Goal: Transaction & Acquisition: Purchase product/service

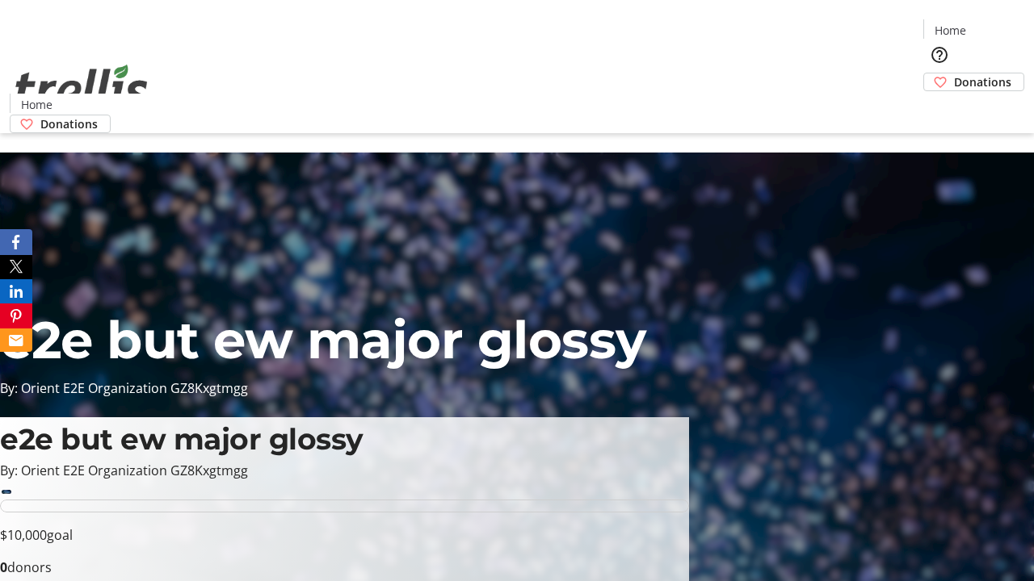
click at [954, 73] on span "Donations" at bounding box center [982, 81] width 57 height 17
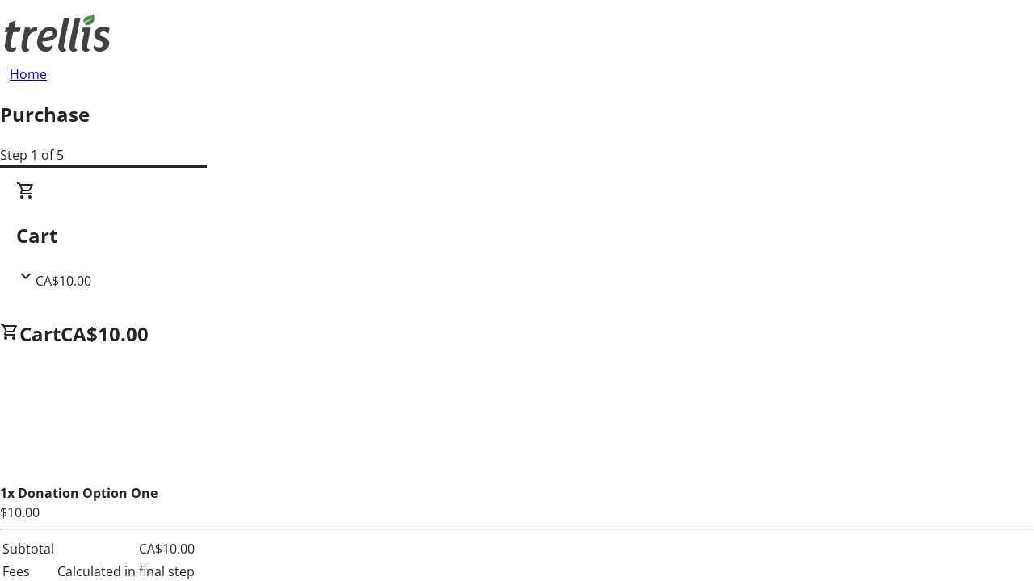
select select "CA"
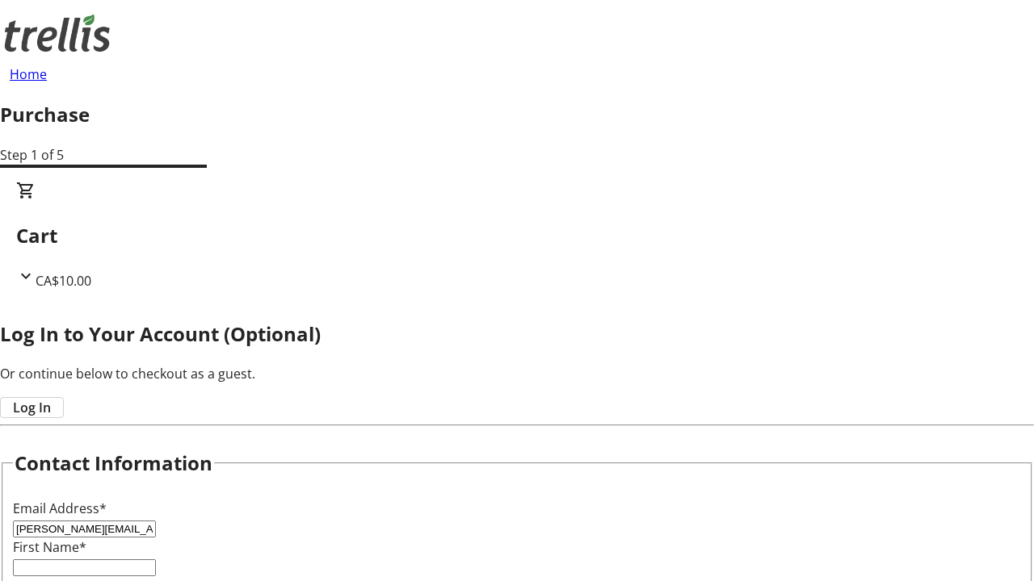
type input "[PERSON_NAME][EMAIL_ADDRESS][DOMAIN_NAME]"
type input "[PERSON_NAME]"
type input "[STREET_ADDRESS][PERSON_NAME]"
type input "Kelowna"
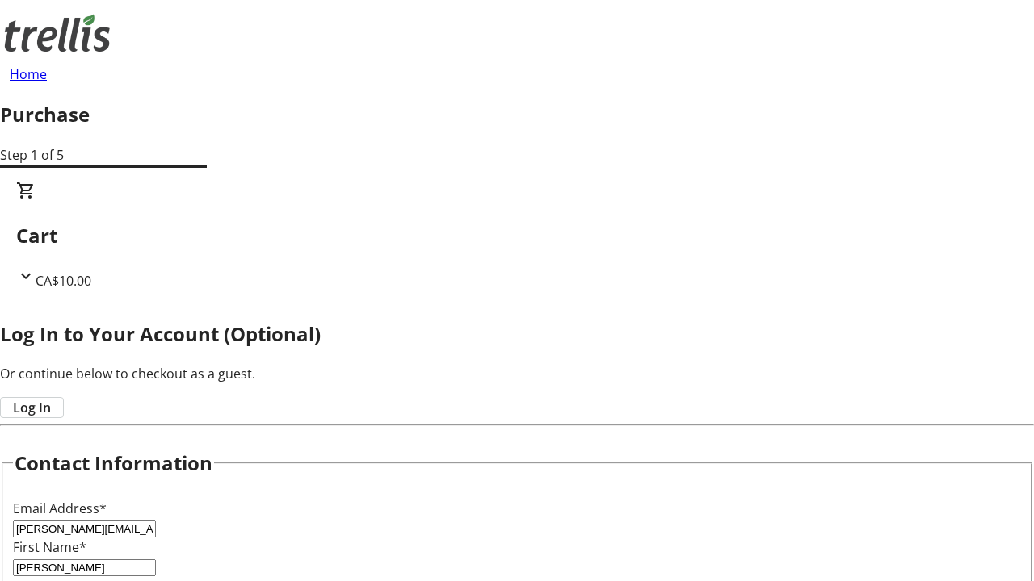
select select "BC"
type input "Kelowna"
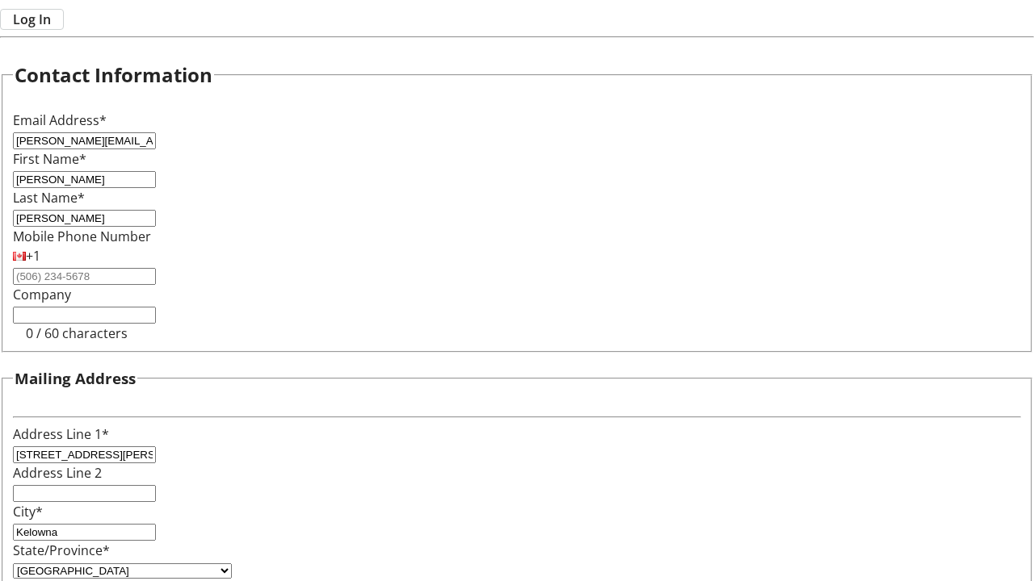
type input "V1Y 0C2"
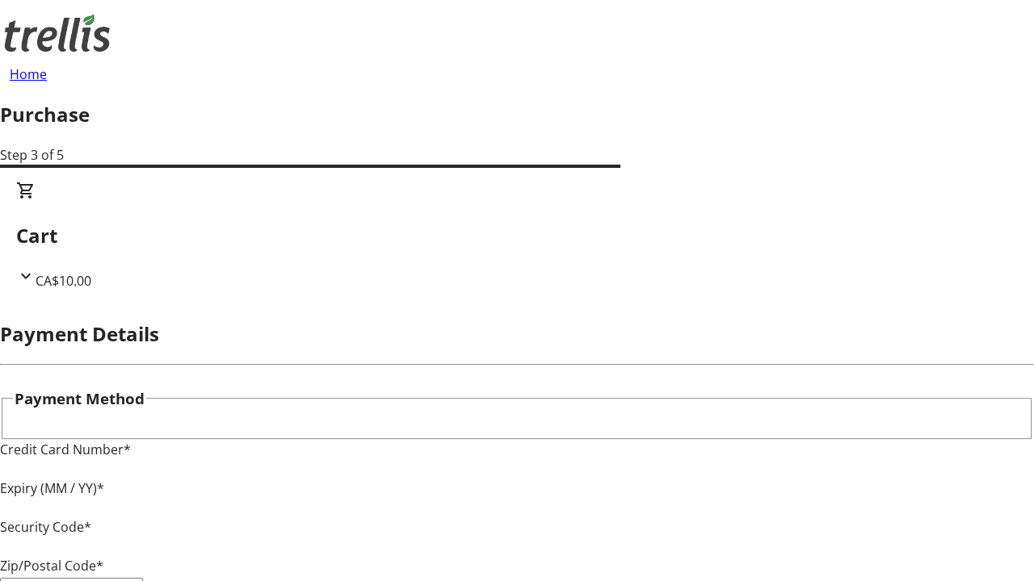
type input "V1Y 0C2"
